Goal: Task Accomplishment & Management: Manage account settings

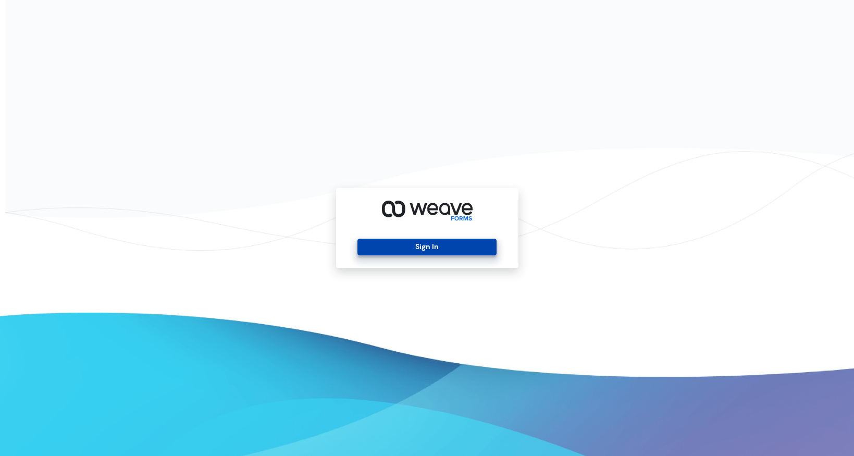
click at [436, 249] on button "Sign In" at bounding box center [426, 247] width 139 height 17
